Goal: Task Accomplishment & Management: Use online tool/utility

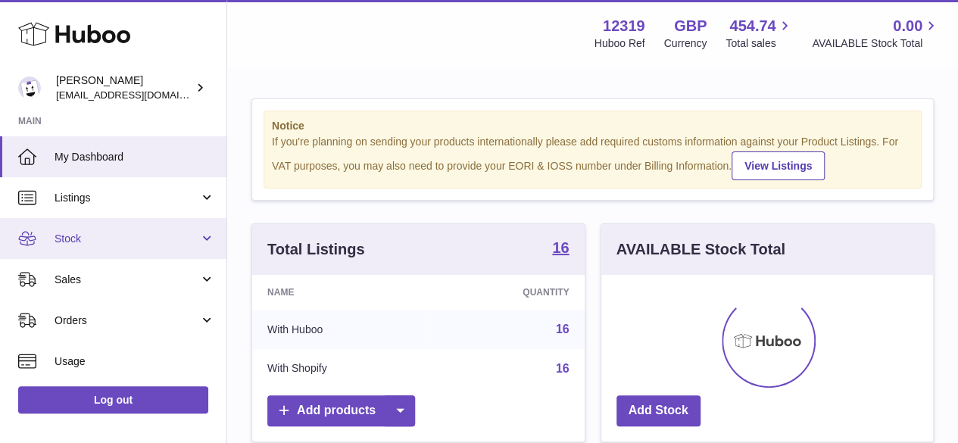
scroll to position [236, 332]
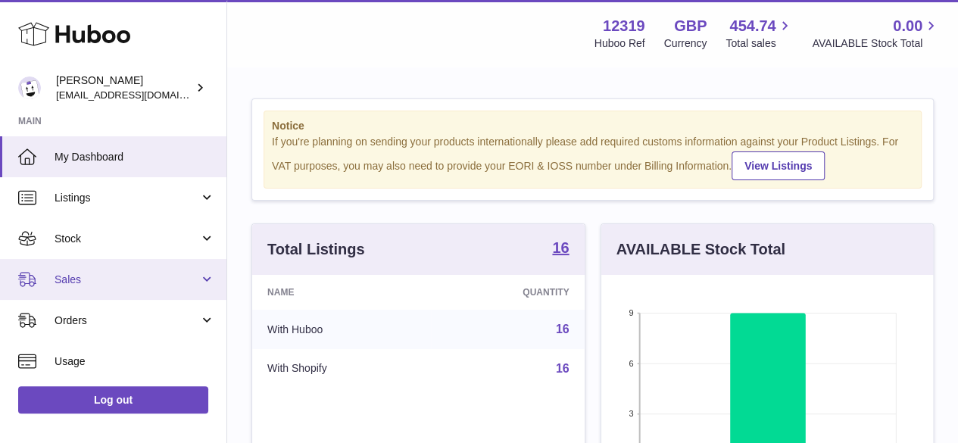
click at [74, 279] on span "Sales" at bounding box center [127, 280] width 145 height 14
click at [79, 279] on span "Sales" at bounding box center [127, 280] width 145 height 14
click at [77, 278] on span "Sales" at bounding box center [127, 280] width 145 height 14
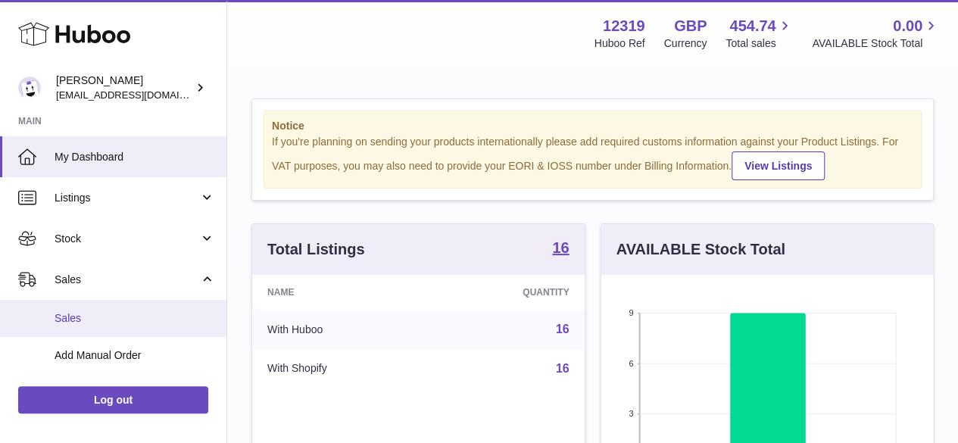
click at [83, 318] on span "Sales" at bounding box center [135, 318] width 161 height 14
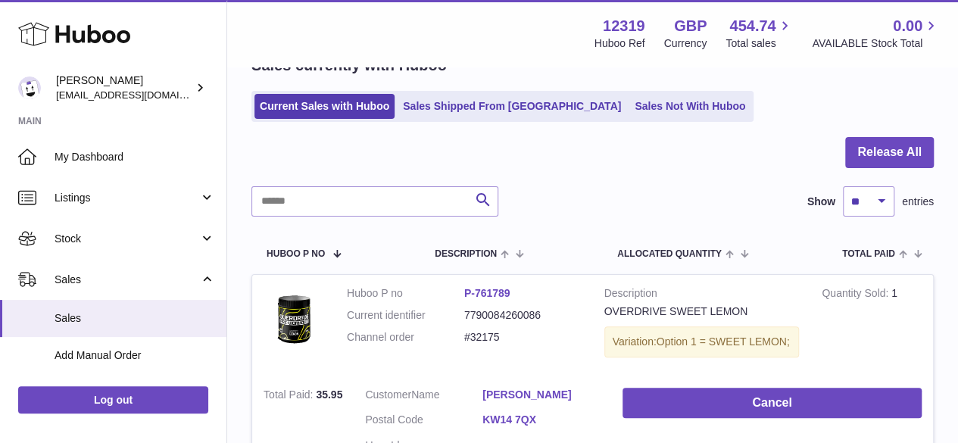
scroll to position [76, 0]
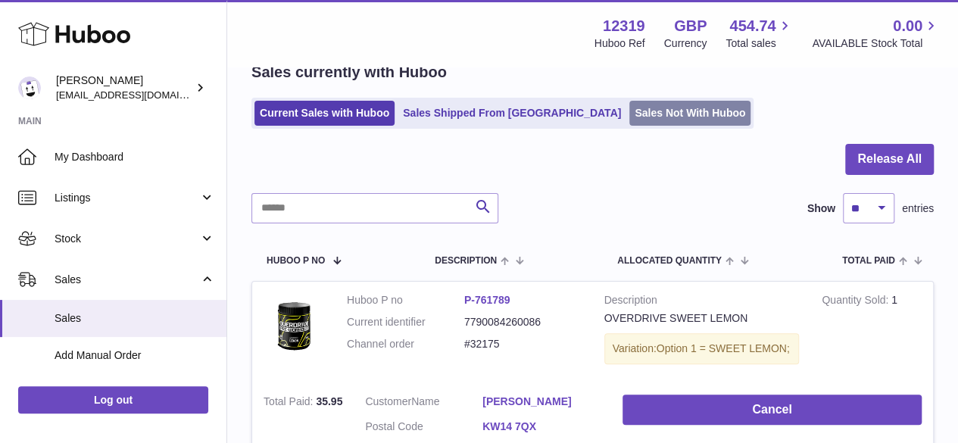
click at [629, 115] on link "Sales Not With Huboo" at bounding box center [689, 113] width 121 height 25
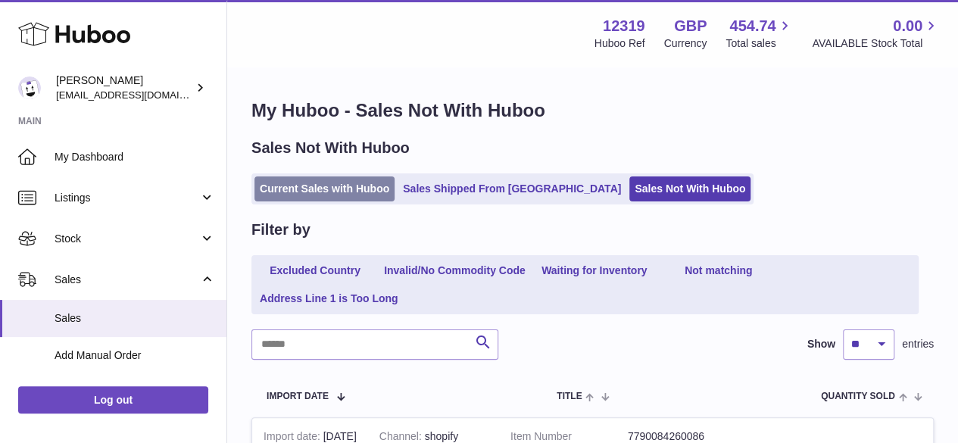
click at [312, 183] on link "Current Sales with Huboo" at bounding box center [324, 188] width 140 height 25
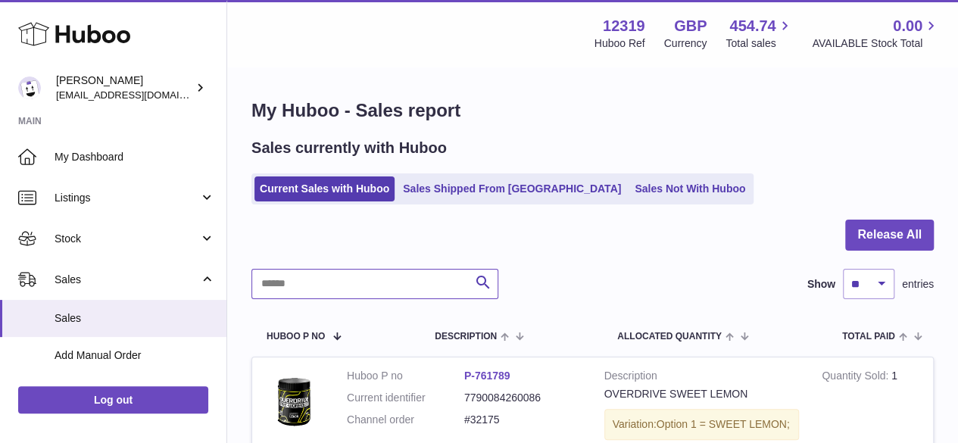
click at [315, 279] on input "text" at bounding box center [374, 284] width 247 height 30
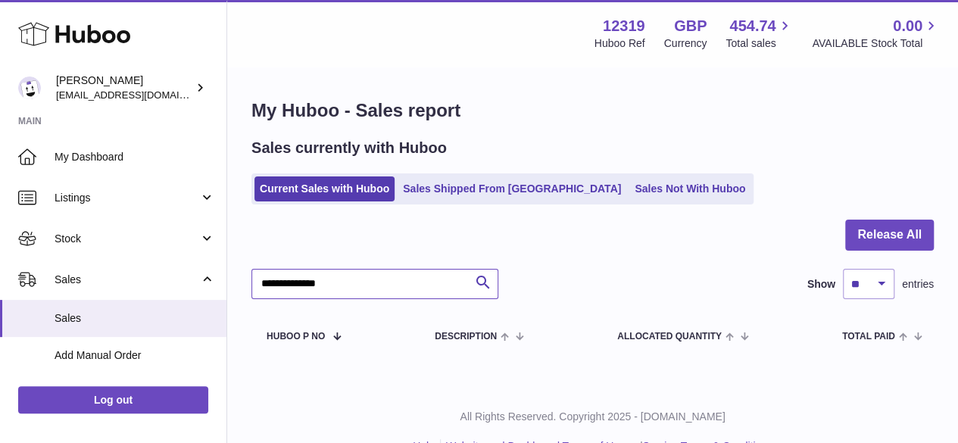
drag, startPoint x: 254, startPoint y: 277, endPoint x: 355, endPoint y: 281, distance: 100.8
click at [355, 281] on input "**********" at bounding box center [374, 284] width 247 height 30
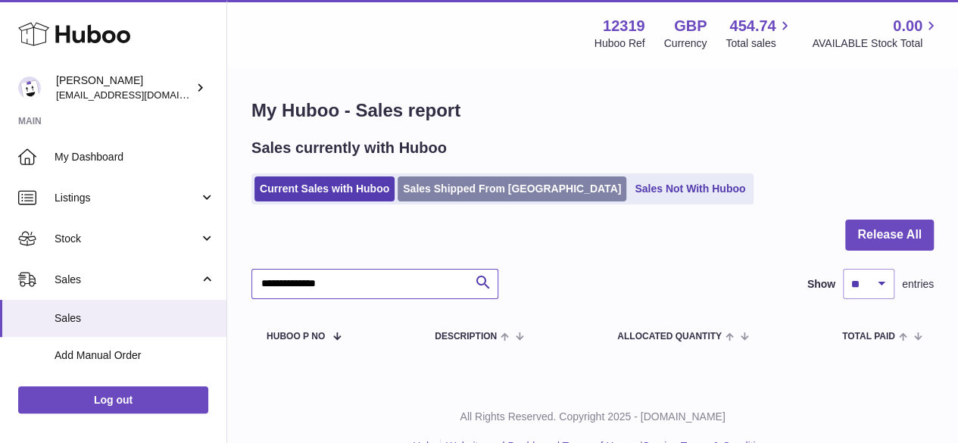
type input "**********"
click at [460, 190] on link "Sales Shipped From [GEOGRAPHIC_DATA]" at bounding box center [512, 188] width 229 height 25
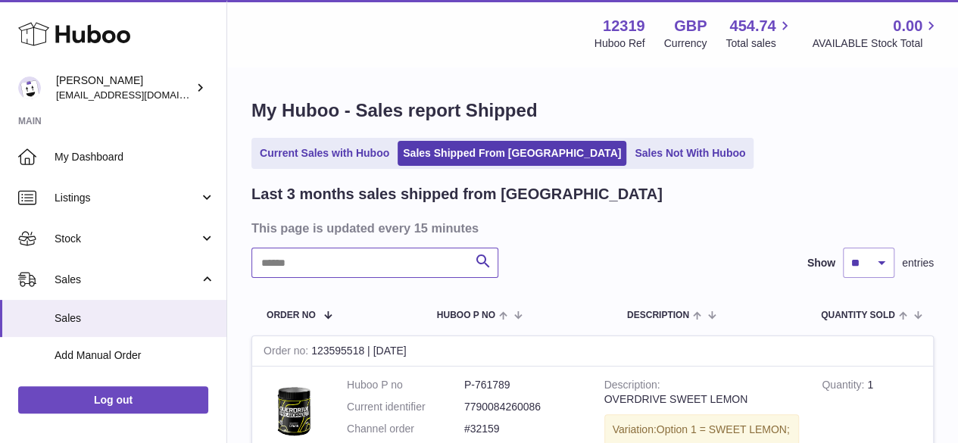
click at [332, 261] on input "text" at bounding box center [374, 263] width 247 height 30
paste input "**********"
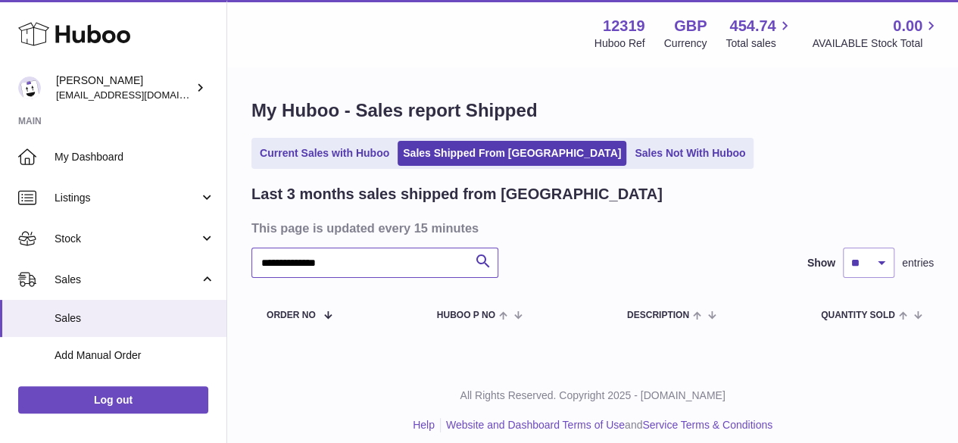
drag, startPoint x: 258, startPoint y: 259, endPoint x: 345, endPoint y: 264, distance: 87.2
click at [345, 264] on input "**********" at bounding box center [374, 263] width 247 height 30
type input "**********"
click at [629, 156] on link "Sales Not With Huboo" at bounding box center [689, 153] width 121 height 25
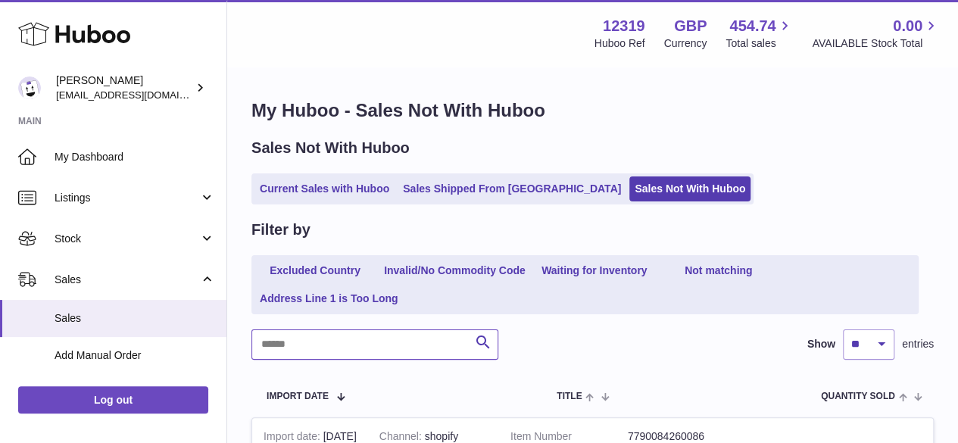
click at [314, 343] on input "text" at bounding box center [374, 344] width 247 height 30
paste input "**********"
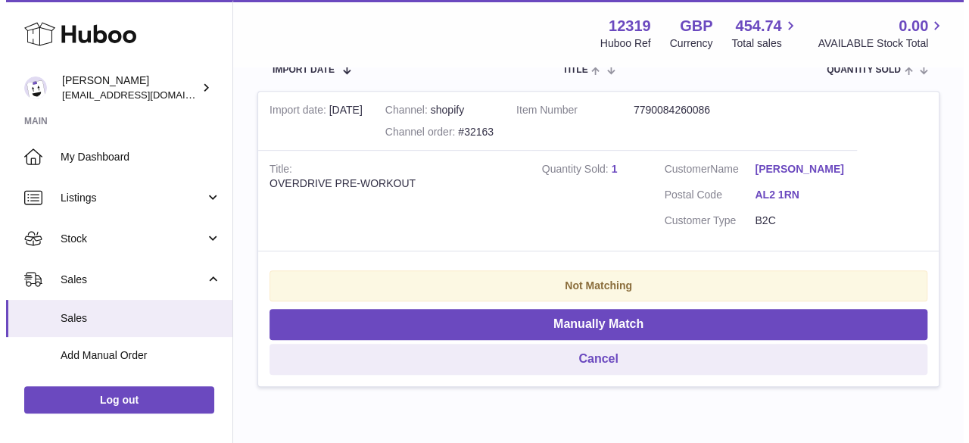
scroll to position [303, 0]
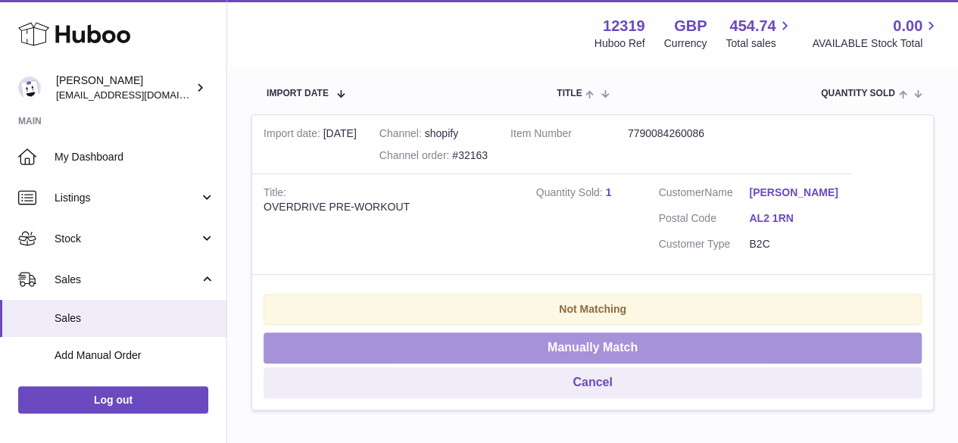
type input "**********"
click at [581, 352] on button "Manually Match" at bounding box center [593, 347] width 658 height 31
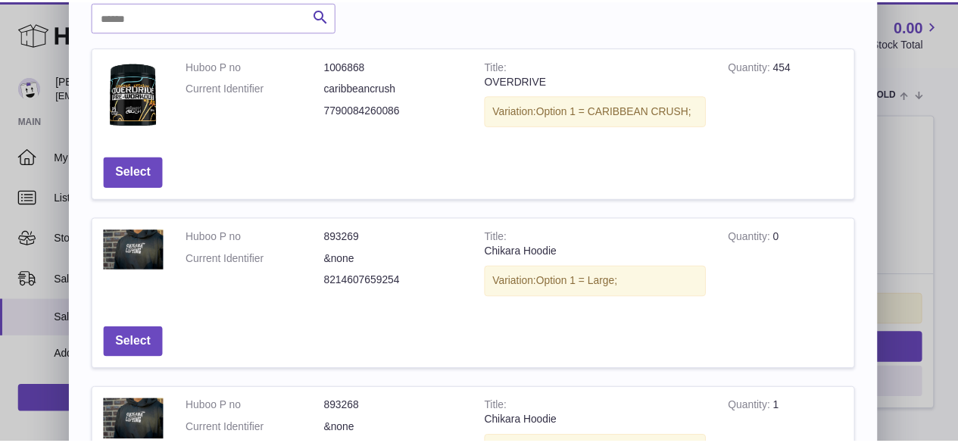
scroll to position [0, 0]
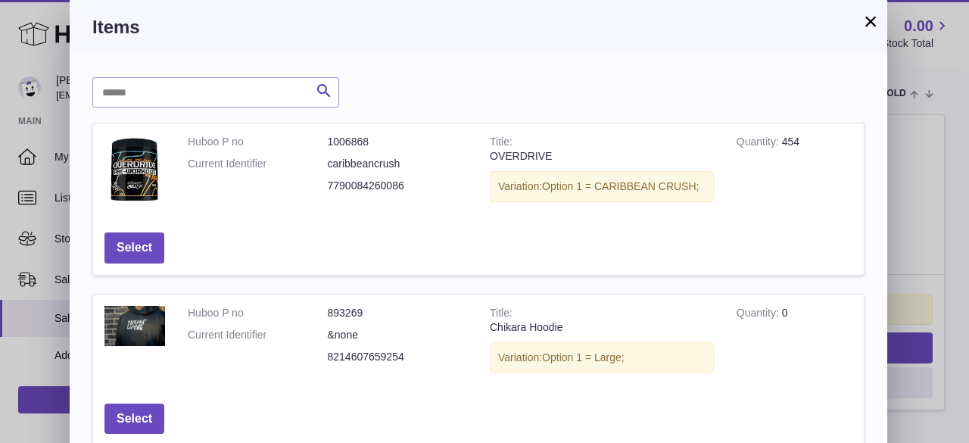
click at [869, 20] on button "×" at bounding box center [871, 21] width 18 height 18
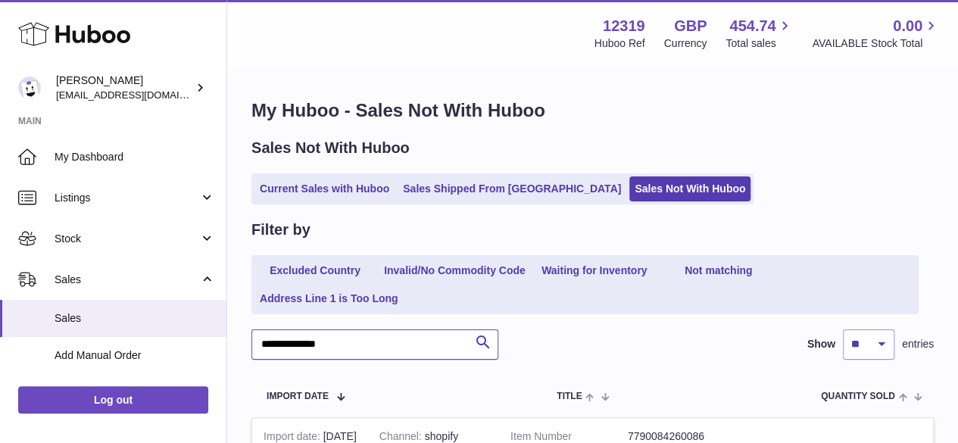
drag, startPoint x: 256, startPoint y: 344, endPoint x: 395, endPoint y: 346, distance: 139.4
click at [395, 346] on input "**********" at bounding box center [374, 344] width 247 height 30
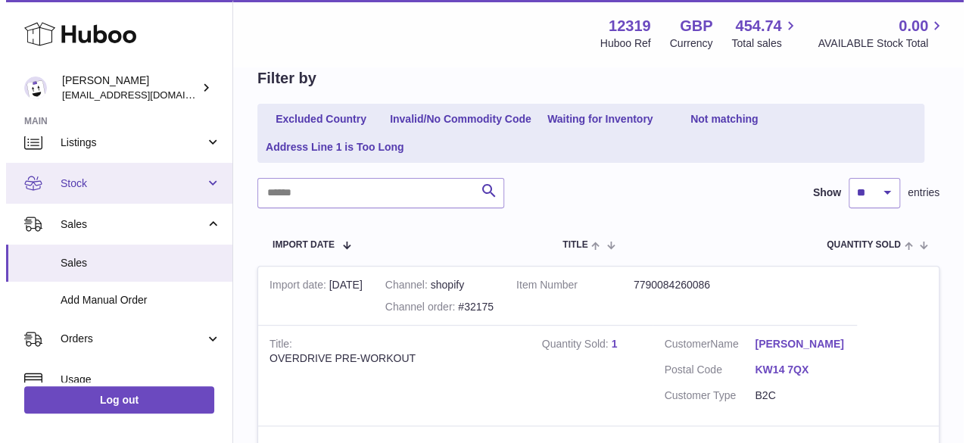
scroll to position [76, 0]
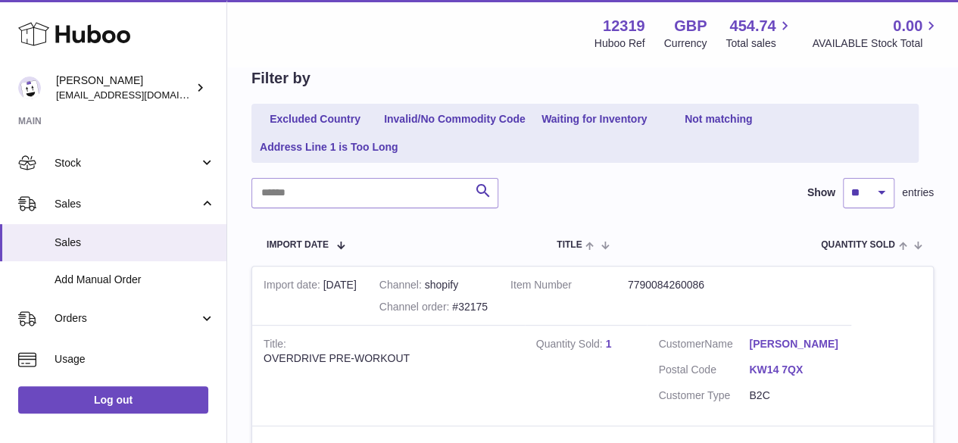
click at [775, 377] on link "KW14 7QX" at bounding box center [794, 370] width 91 height 14
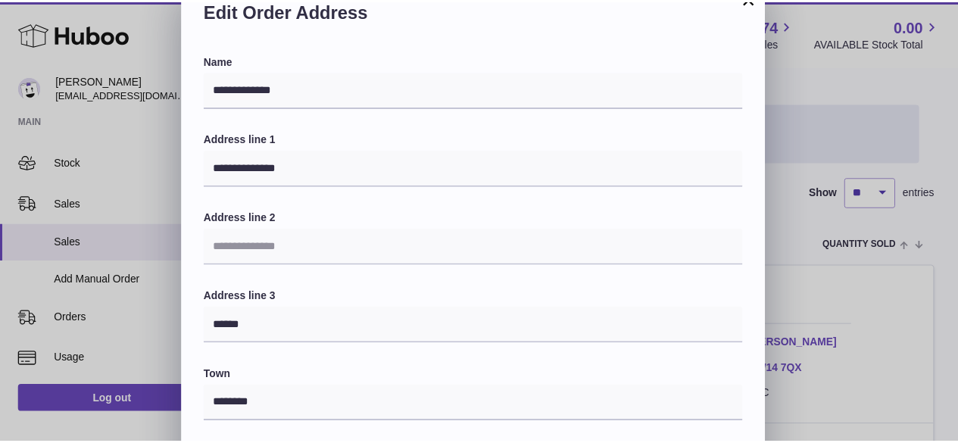
scroll to position [0, 0]
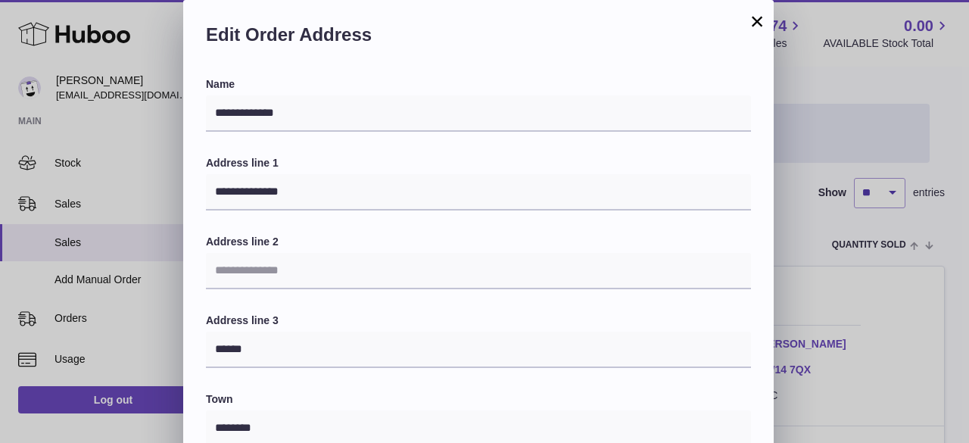
click at [753, 14] on button "×" at bounding box center [757, 21] width 18 height 18
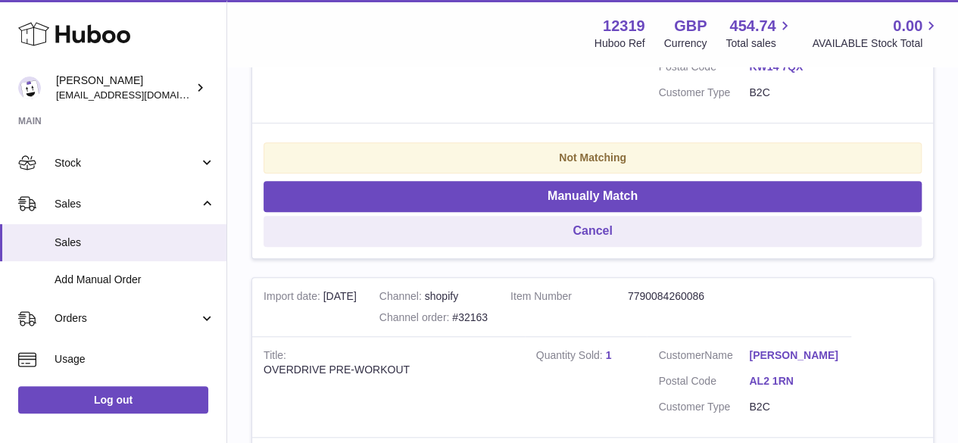
scroll to position [606, 0]
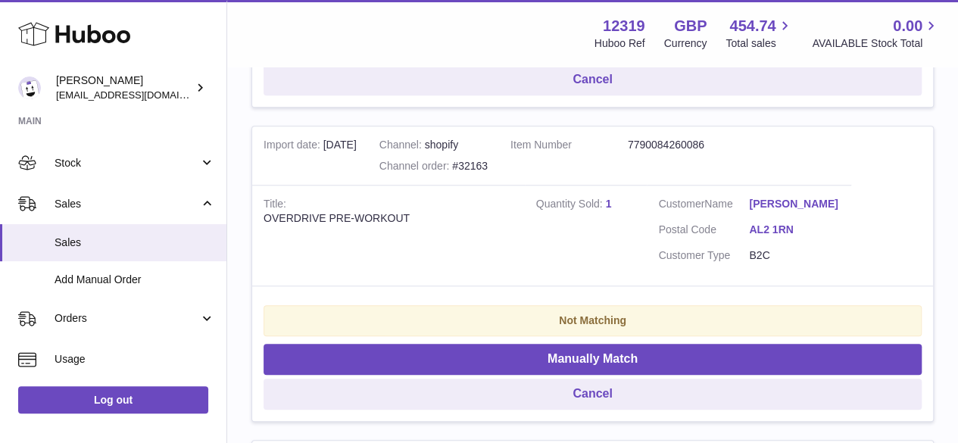
click at [773, 237] on link "AL2 1RN" at bounding box center [794, 230] width 91 height 14
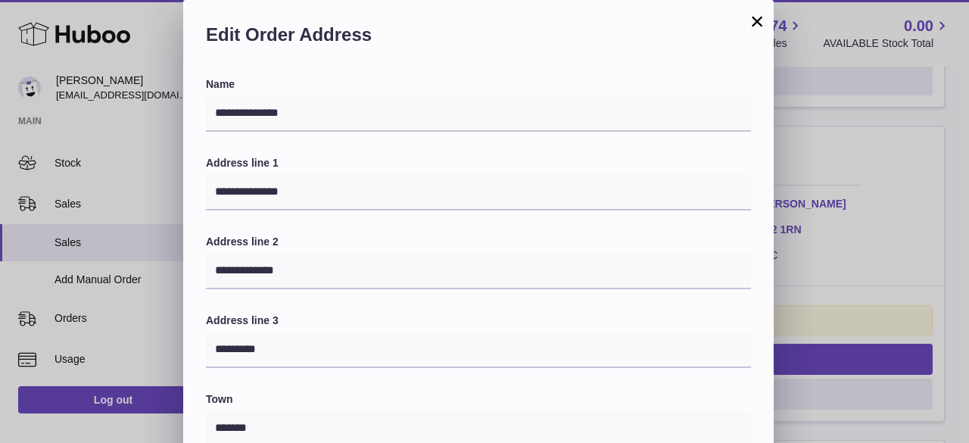
click at [760, 23] on button "×" at bounding box center [757, 21] width 18 height 18
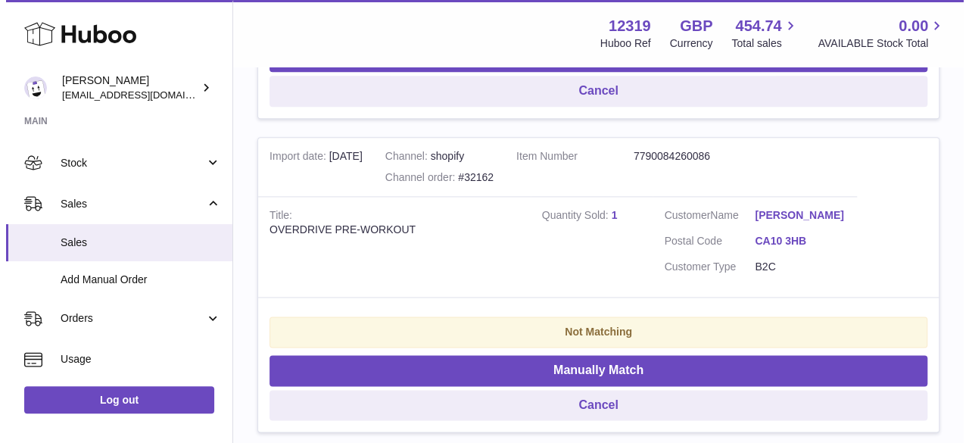
scroll to position [985, 0]
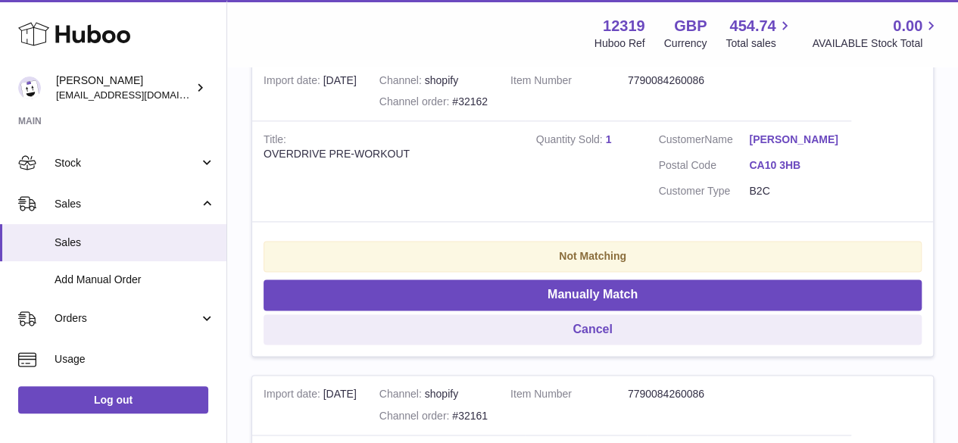
click at [783, 173] on link "CA10 3HB" at bounding box center [794, 165] width 91 height 14
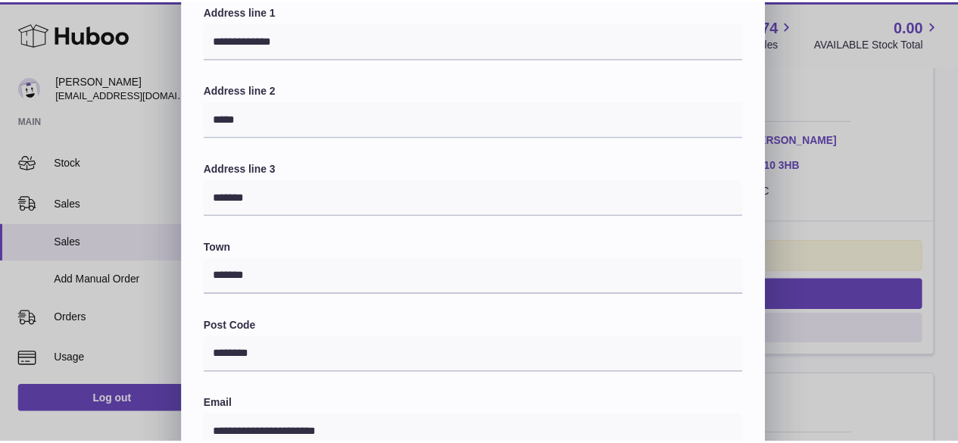
scroll to position [0, 0]
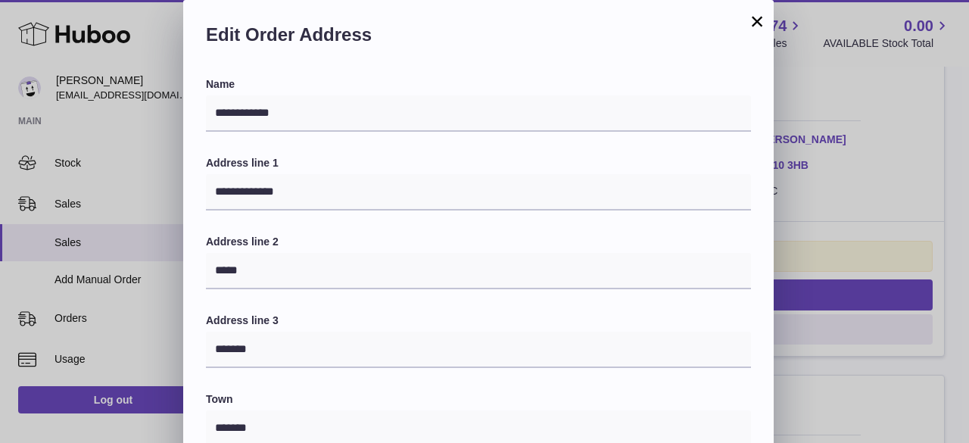
click at [762, 22] on button "×" at bounding box center [757, 21] width 18 height 18
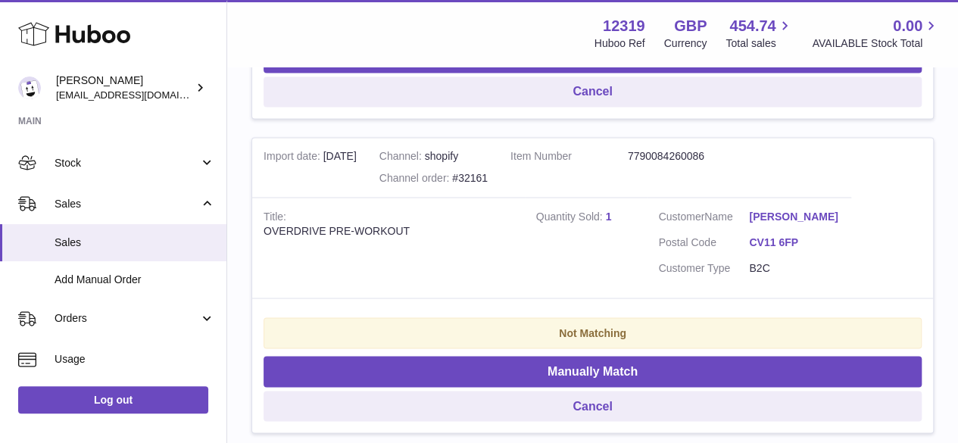
scroll to position [1288, 0]
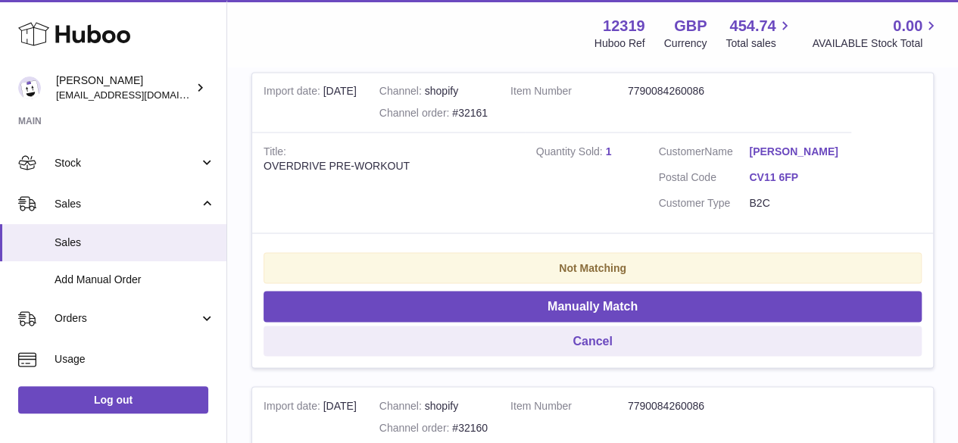
click at [774, 184] on link "CV11 6FP" at bounding box center [794, 177] width 91 height 14
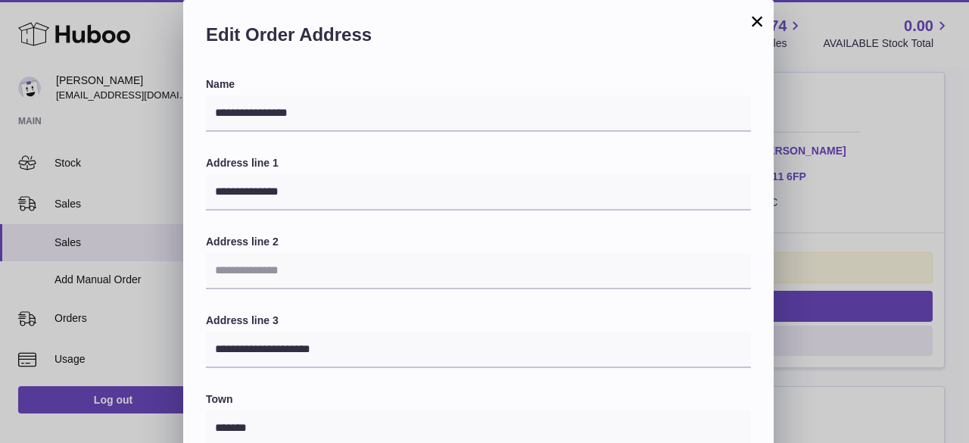
click at [759, 20] on button "×" at bounding box center [757, 21] width 18 height 18
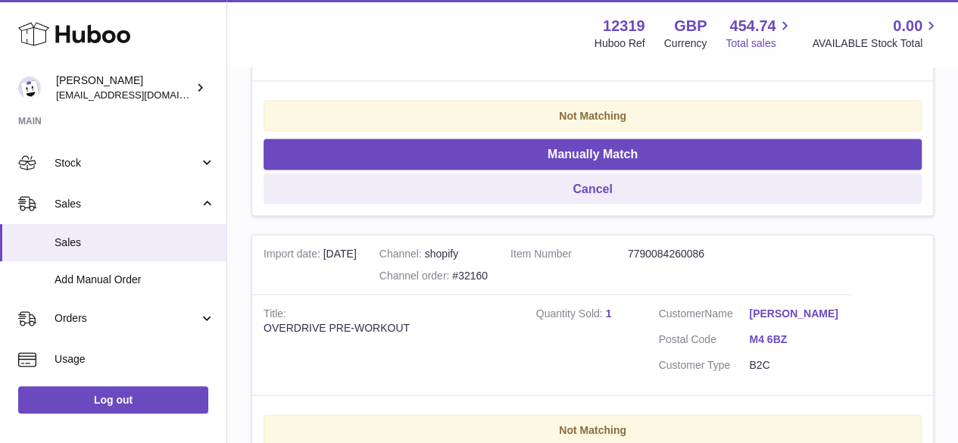
scroll to position [1590, 0]
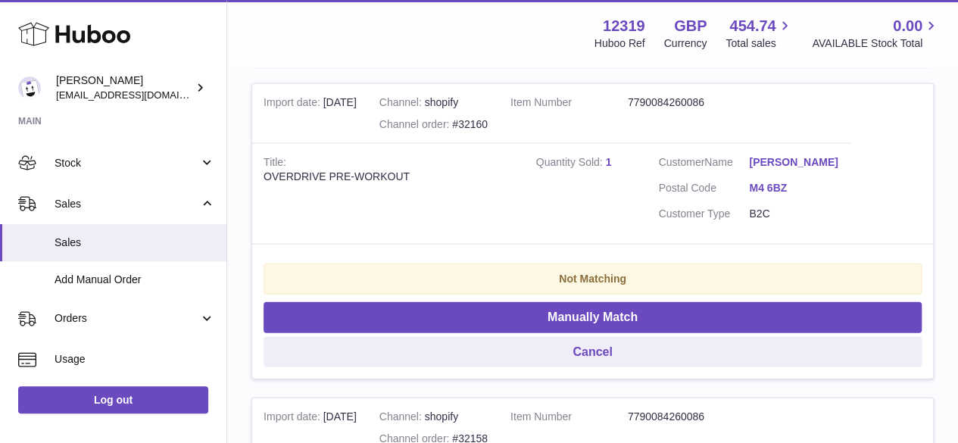
click at [769, 195] on link "M4 6BZ" at bounding box center [794, 188] width 91 height 14
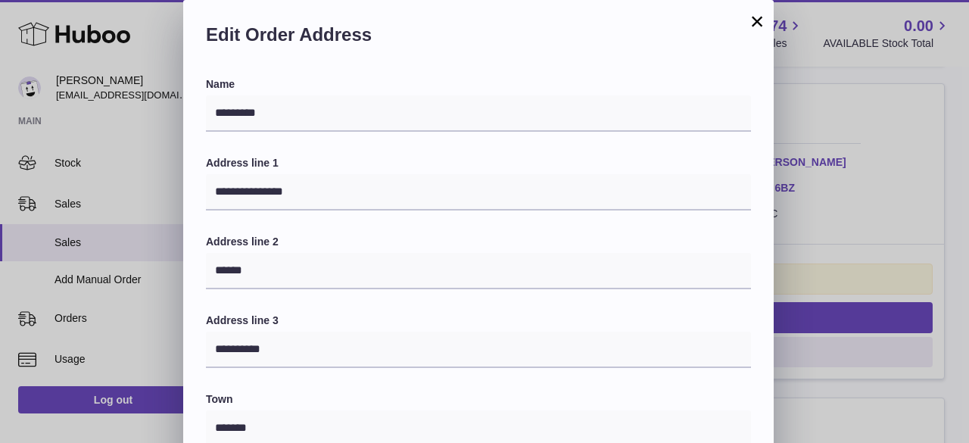
click at [750, 21] on button "×" at bounding box center [757, 21] width 18 height 18
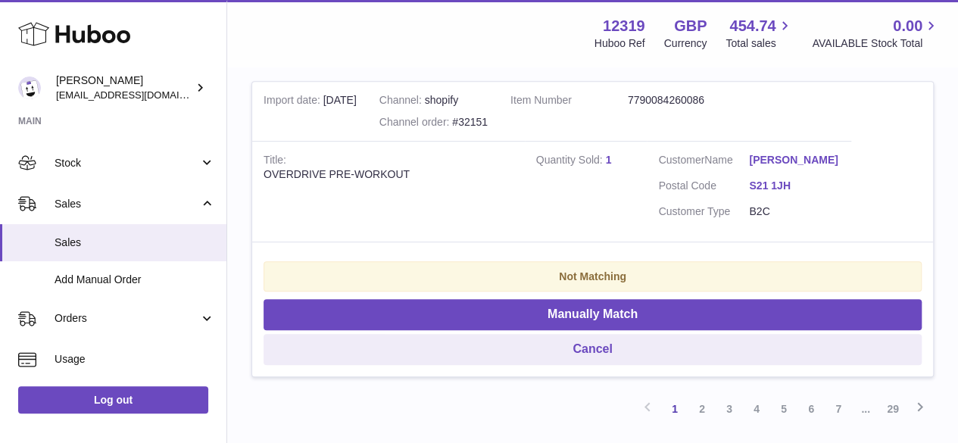
scroll to position [2989, 0]
